Goal: Task Accomplishment & Management: Complete application form

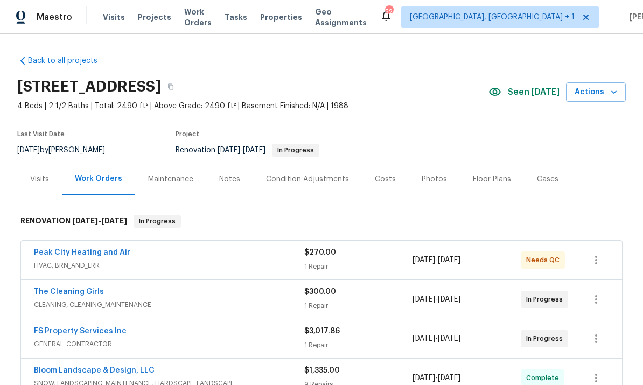
click at [97, 256] on link "Peak City Heating and Air" at bounding box center [82, 253] width 96 height 8
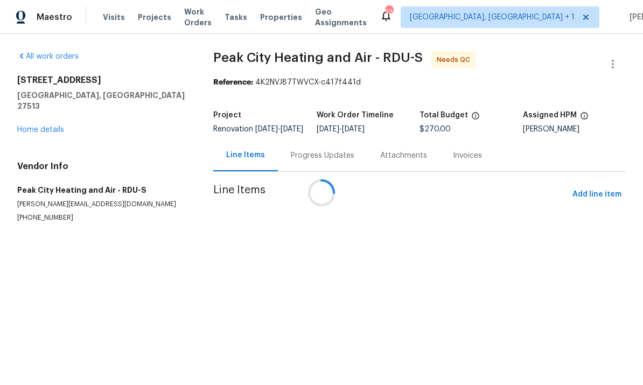
click at [558, 273] on div at bounding box center [321, 192] width 643 height 385
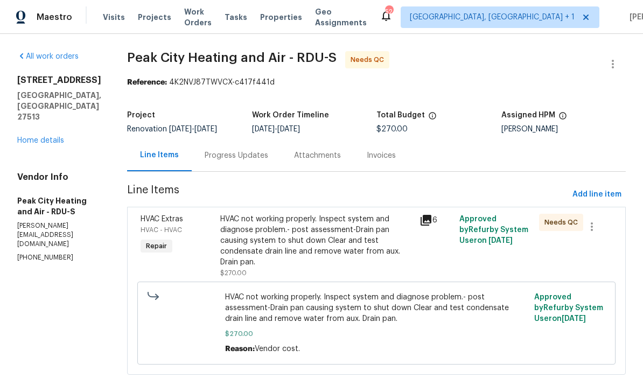
click at [61, 137] on link "Home details" at bounding box center [40, 141] width 47 height 8
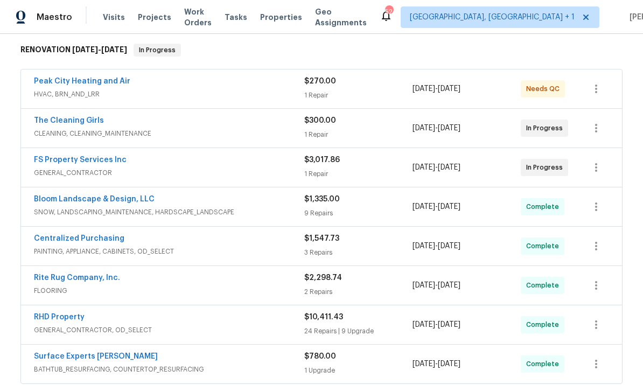
scroll to position [174, 0]
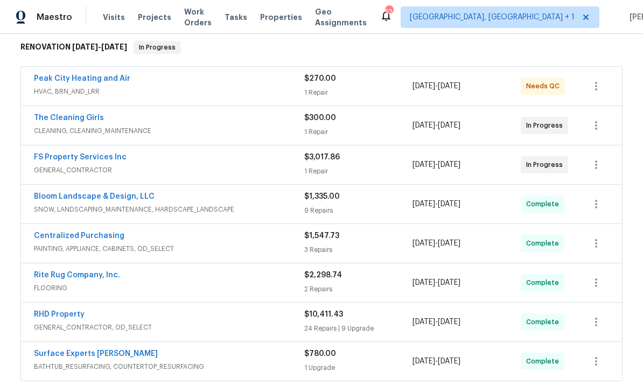
click at [116, 199] on link "Bloom Landscape & Design, LLC" at bounding box center [94, 197] width 121 height 8
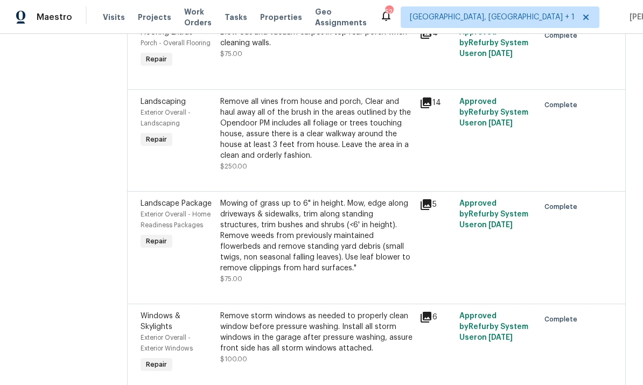
scroll to position [706, 0]
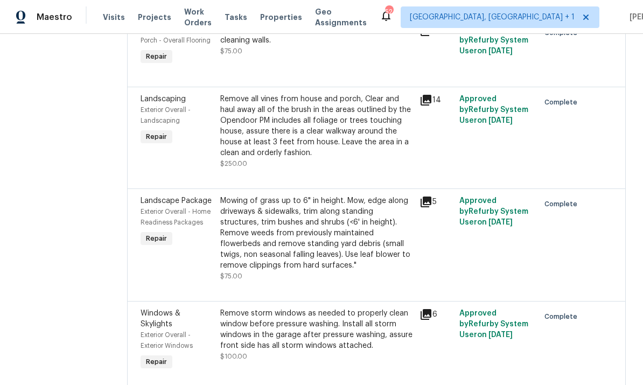
click at [431, 101] on icon at bounding box center [426, 100] width 11 height 11
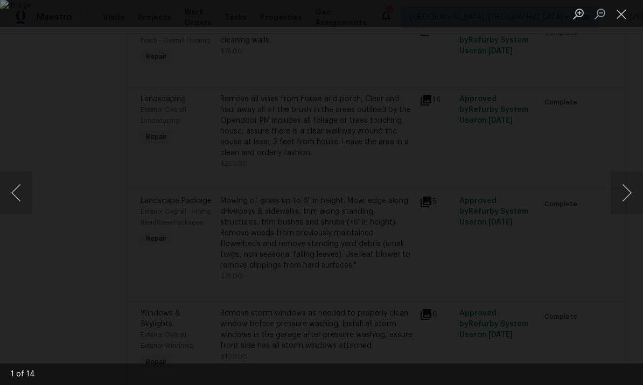
click at [570, 163] on div "Lightbox" at bounding box center [321, 192] width 643 height 385
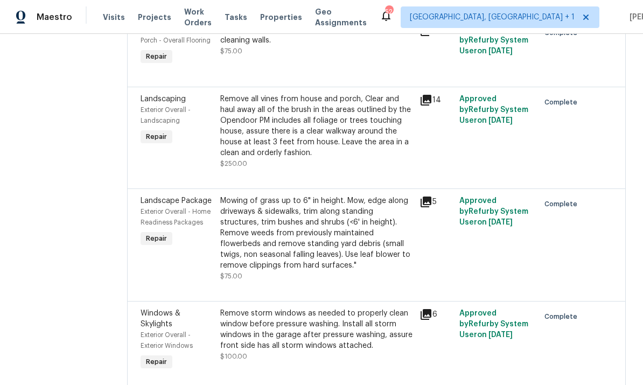
scroll to position [659, 0]
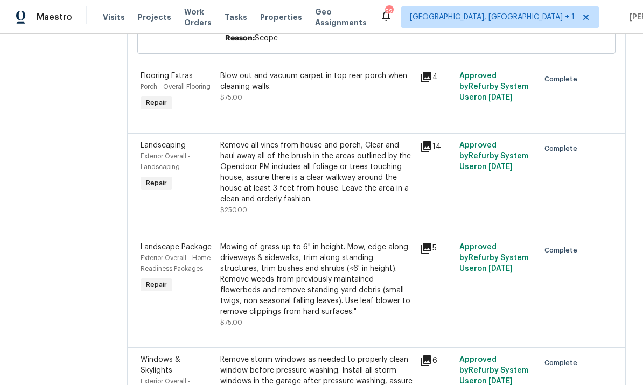
click at [326, 186] on div "Remove all vines from house and porch, Clear and haul away all of the brush in …" at bounding box center [316, 172] width 193 height 65
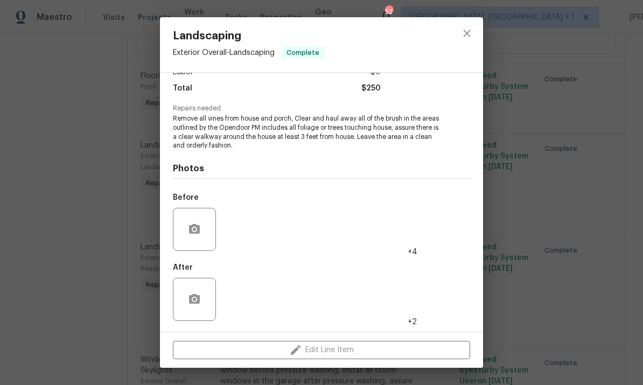
scroll to position [85, 0]
click at [245, 240] on img at bounding box center [241, 229] width 43 height 43
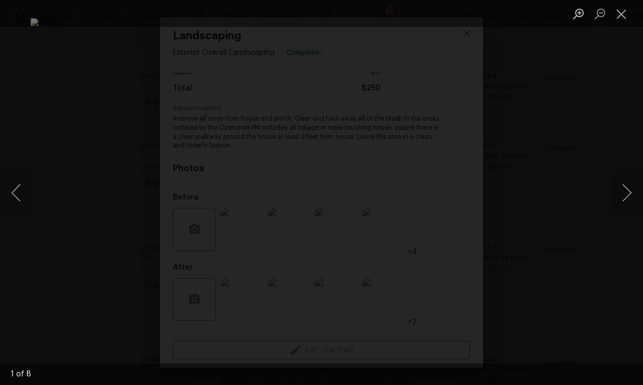
click at [616, 180] on button "Next image" at bounding box center [627, 192] width 32 height 43
click at [614, 184] on button "Next image" at bounding box center [627, 192] width 32 height 43
click at [615, 180] on button "Next image" at bounding box center [627, 192] width 32 height 43
click at [626, 259] on div "Lightbox" at bounding box center [321, 192] width 643 height 385
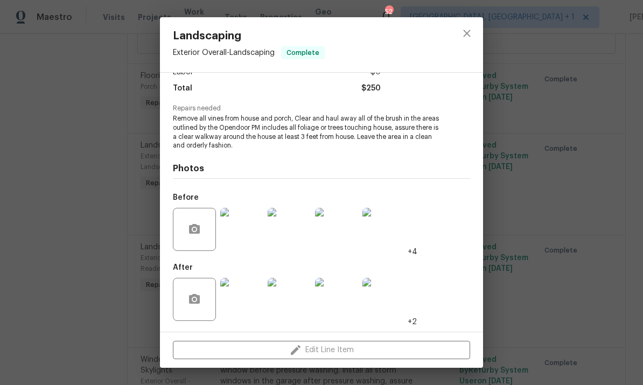
click at [640, 176] on div "Landscaping Exterior Overall - Landscaping Complete Vendor Bloom Landscape & De…" at bounding box center [321, 192] width 643 height 385
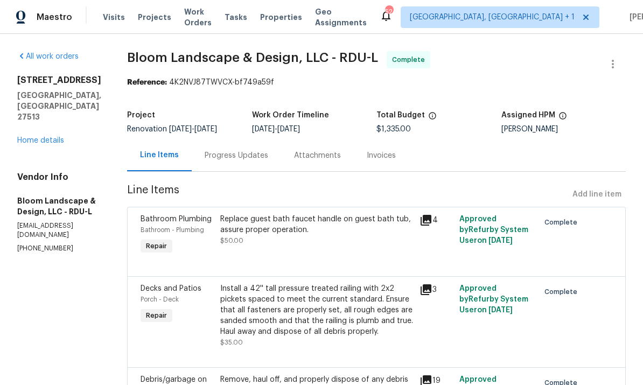
scroll to position [0, 0]
click at [71, 118] on div "316 Arlington Rdg Cary, NC 27513 Home details" at bounding box center [59, 110] width 84 height 71
click at [63, 137] on link "Home details" at bounding box center [40, 141] width 47 height 8
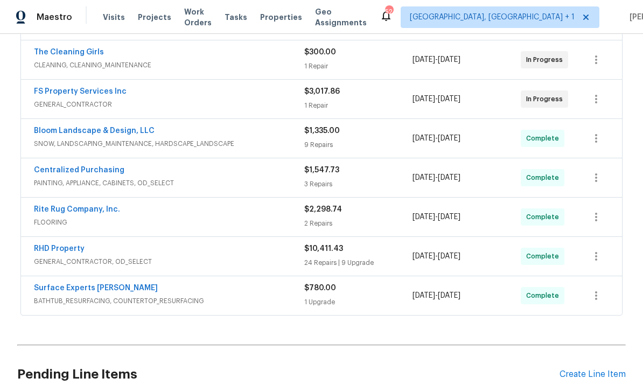
scroll to position [272, 0]
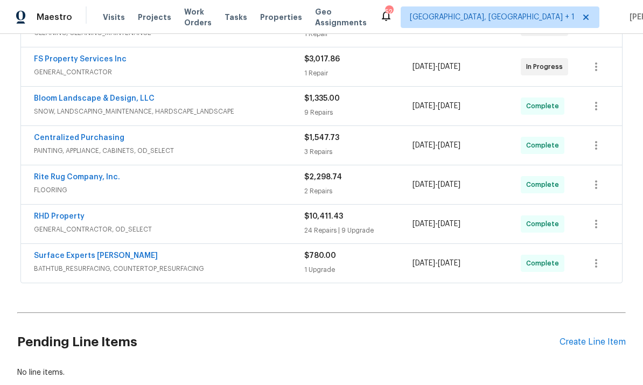
click at [599, 344] on div "Create Line Item" at bounding box center [593, 342] width 66 height 10
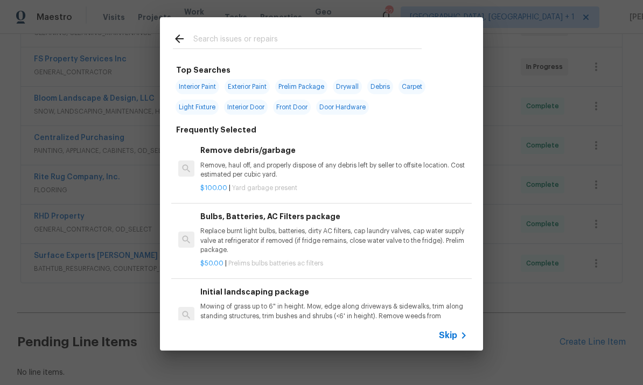
click at [237, 44] on input "text" at bounding box center [307, 40] width 228 height 16
type input "Ckear"
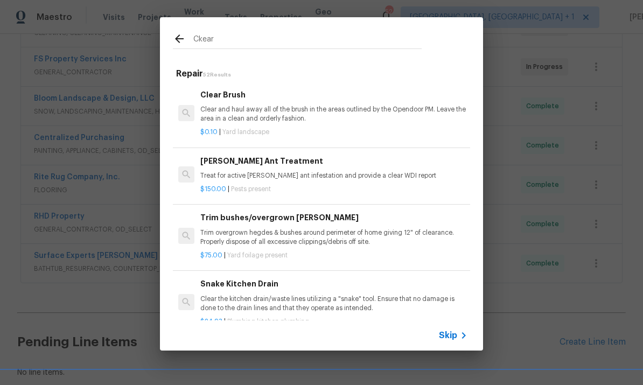
click at [247, 108] on p "Clear and haul away all of the brush in the areas outlined by the Opendoor PM. …" at bounding box center [333, 114] width 267 height 18
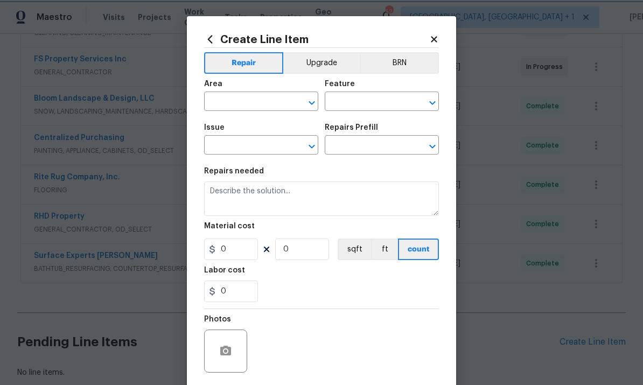
type input "Landscaping"
type input "Clear Brush $0.10"
type textarea "Clear and haul away all of the brush in the areas outlined by the Opendoor PM. …"
type input "0.1"
type input "1"
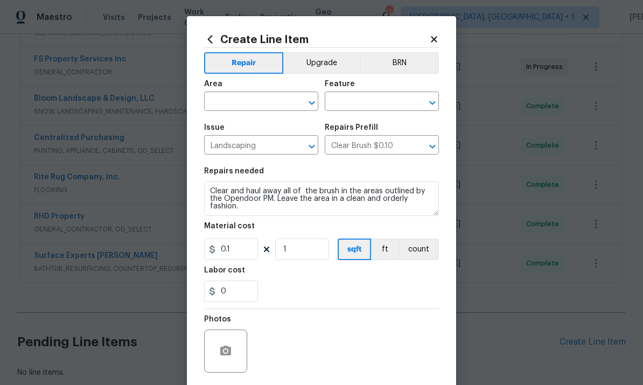
click at [257, 101] on input "text" at bounding box center [246, 102] width 84 height 17
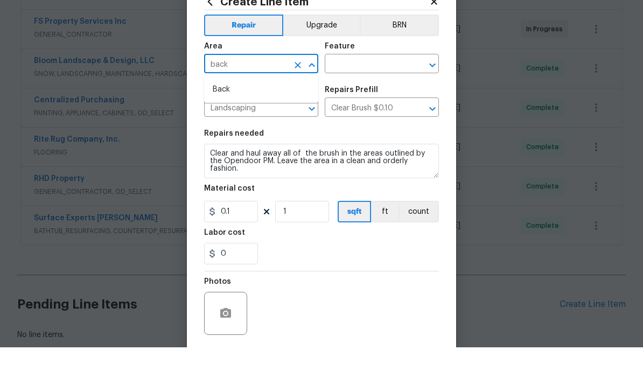
click at [227, 119] on li "Back" at bounding box center [261, 128] width 114 height 18
type input "Back"
click at [351, 94] on input "text" at bounding box center [367, 102] width 84 height 17
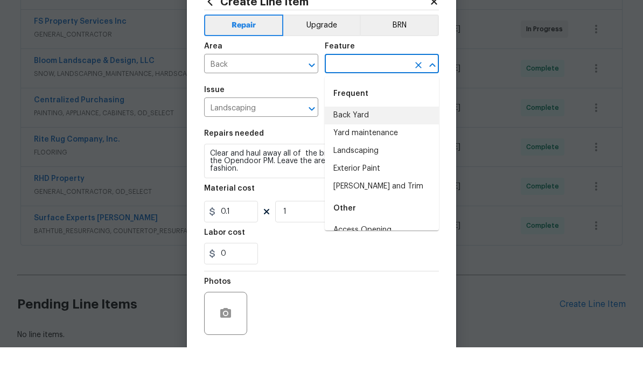
click at [359, 144] on li "Back Yard" at bounding box center [382, 153] width 114 height 18
type input "Back Yard"
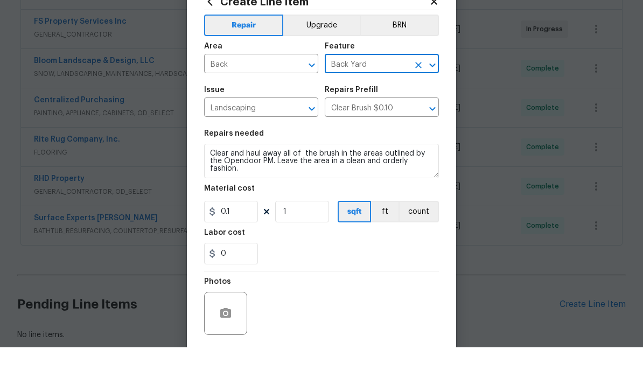
scroll to position [38, 0]
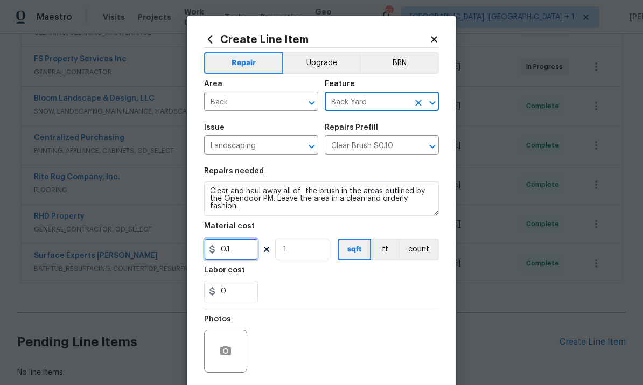
click at [245, 255] on input "0.1" at bounding box center [231, 250] width 54 height 22
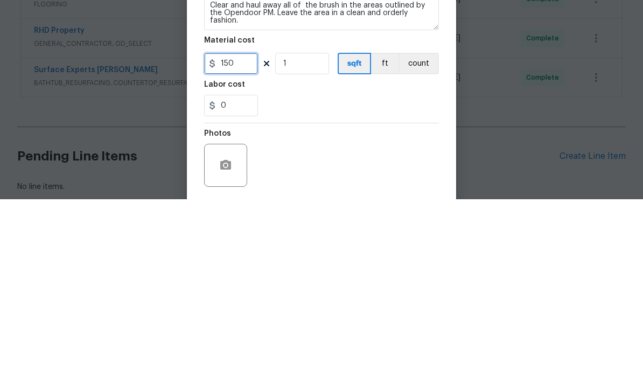
type input "150"
click at [302, 239] on input "1" at bounding box center [302, 250] width 54 height 22
type input "0"
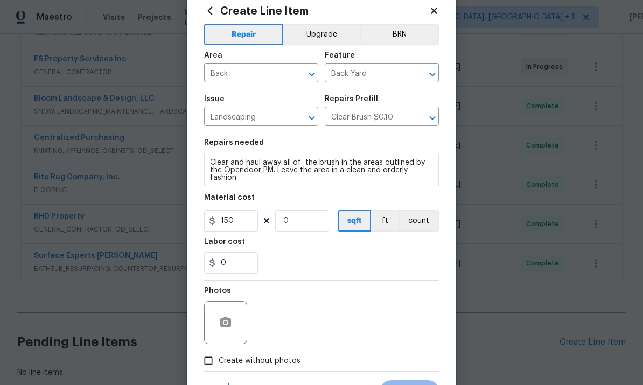
scroll to position [27, 0]
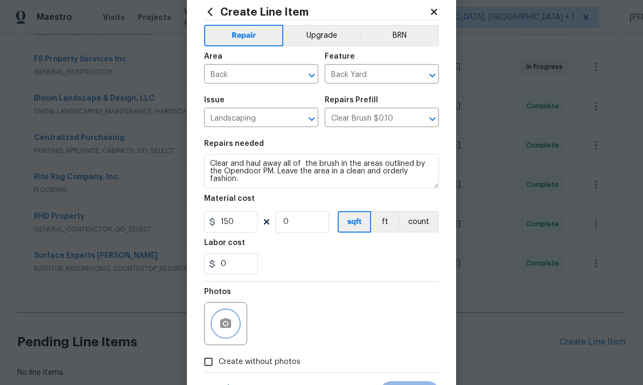
click at [230, 319] on icon "button" at bounding box center [225, 323] width 13 height 13
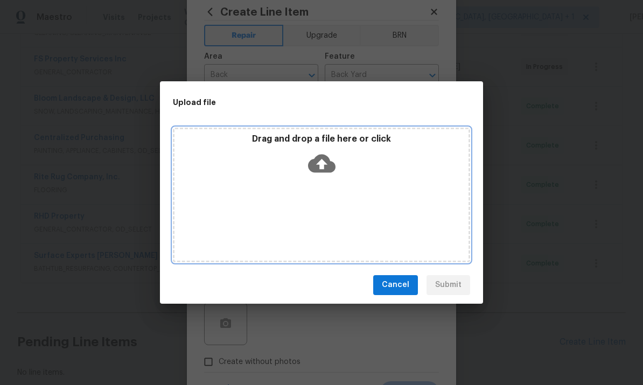
click at [321, 158] on icon at bounding box center [321, 163] width 27 height 18
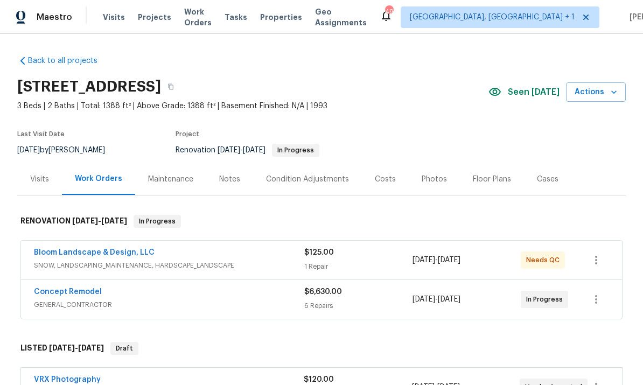
click at [119, 256] on link "Bloom Landscape & Design, LLC" at bounding box center [94, 253] width 121 height 8
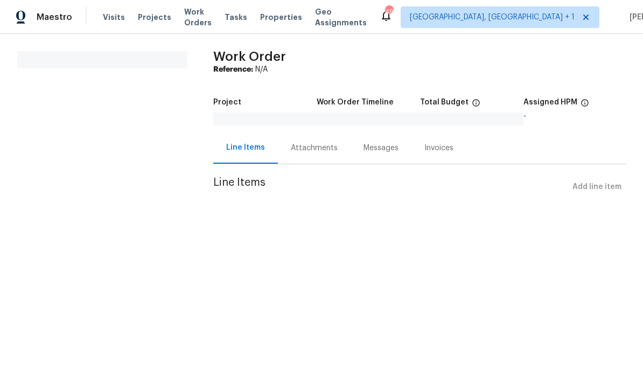
click at [298, 227] on html "Maestro Visits Projects Work Orders Tasks Properties Geo Assignments 49 Albuque…" at bounding box center [321, 113] width 643 height 227
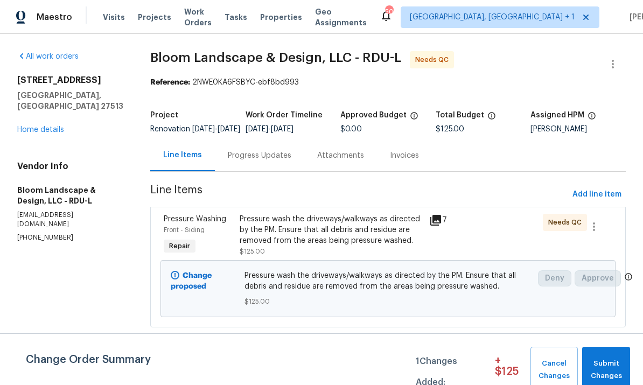
click at [59, 126] on link "Home details" at bounding box center [40, 130] width 47 height 8
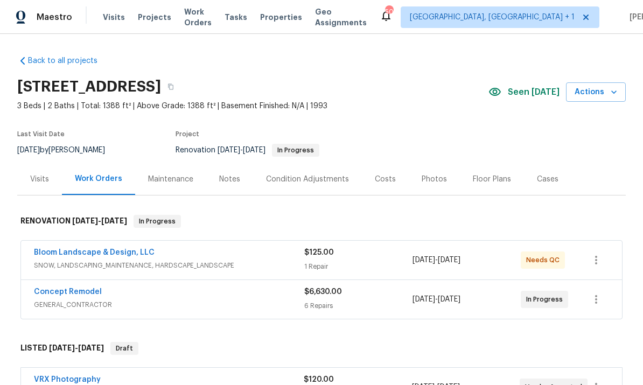
click at [90, 292] on link "Concept Remodel" at bounding box center [68, 292] width 68 height 8
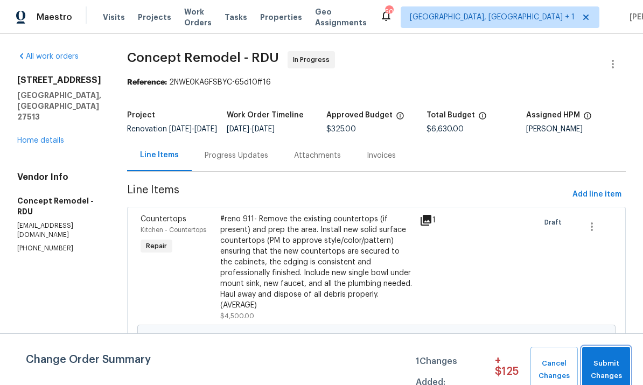
click at [610, 365] on span "Submit Changes" at bounding box center [606, 370] width 37 height 25
